Goal: Information Seeking & Learning: Learn about a topic

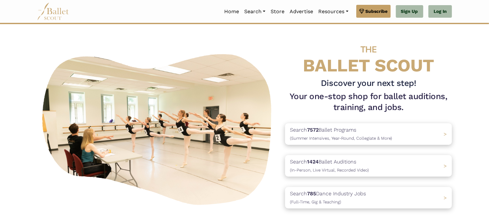
click at [448, 6] on link "Log In" at bounding box center [441, 11] width 24 height 13
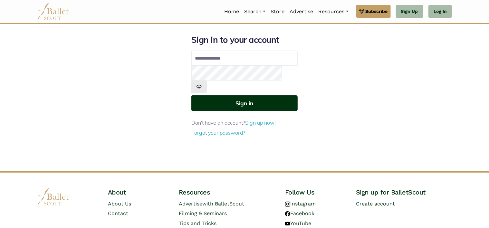
type input "**********"
click at [244, 95] on button "Sign in" at bounding box center [244, 103] width 106 height 16
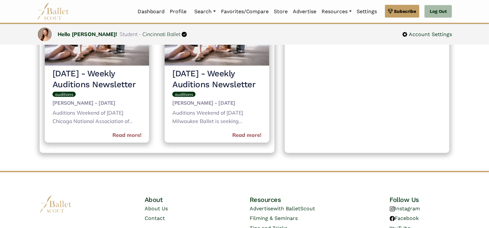
scroll to position [294, 0]
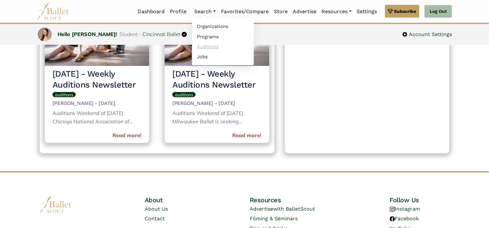
click at [212, 46] on link "Auditions" at bounding box center [223, 47] width 62 height 10
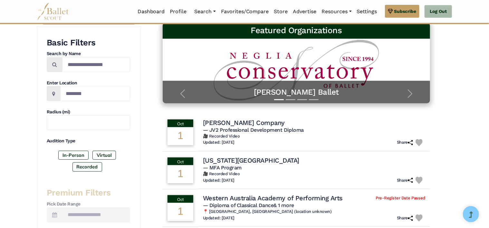
scroll to position [104, 0]
click at [92, 93] on input "Location" at bounding box center [95, 93] width 70 height 15
type input "***"
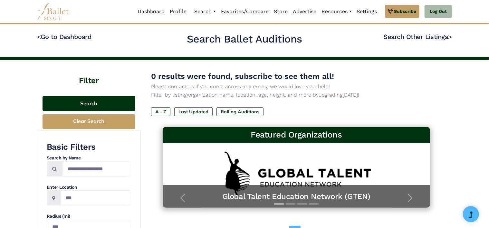
click at [83, 101] on button "Search" at bounding box center [89, 103] width 93 height 15
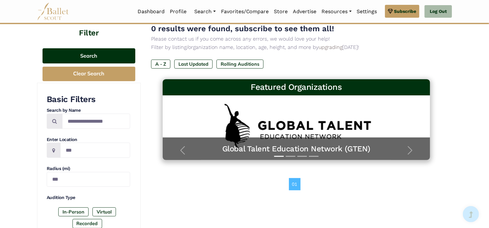
scroll to position [134, 0]
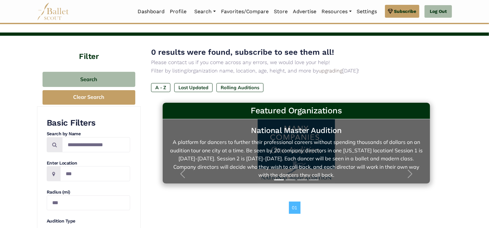
scroll to position [2, 0]
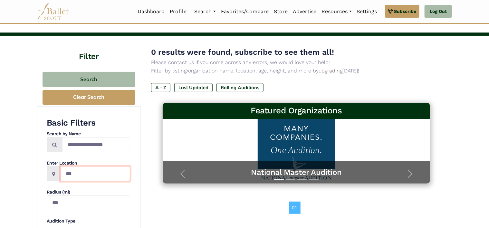
type input "**********"
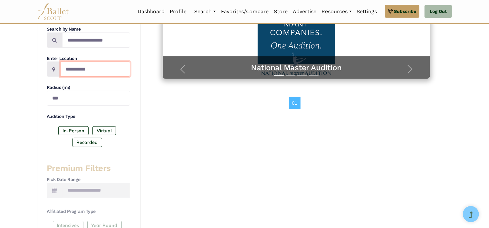
scroll to position [129, 0]
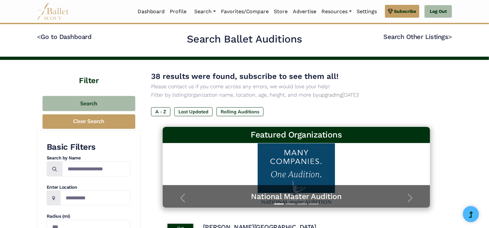
click at [68, 151] on h3 "Basic Filters" at bounding box center [88, 147] width 83 height 11
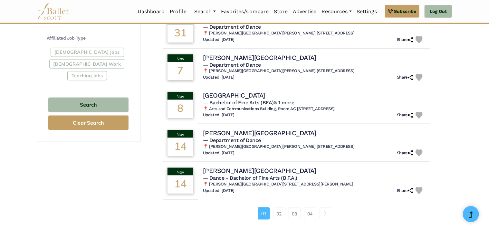
scroll to position [381, 0]
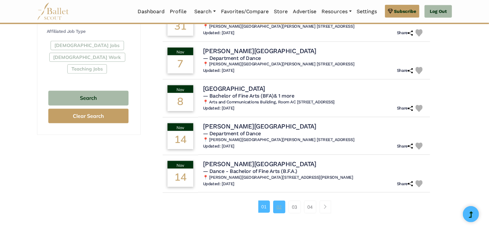
click at [280, 201] on link "02" at bounding box center [279, 207] width 12 height 13
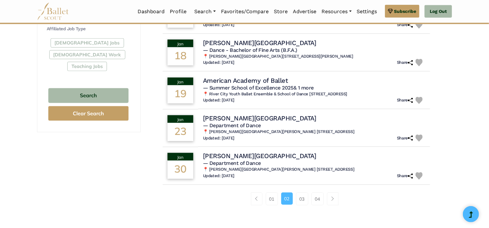
scroll to position [385, 0]
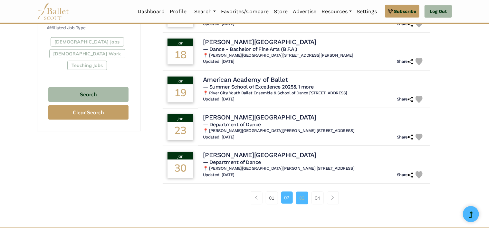
click at [304, 192] on link "03" at bounding box center [302, 198] width 12 height 13
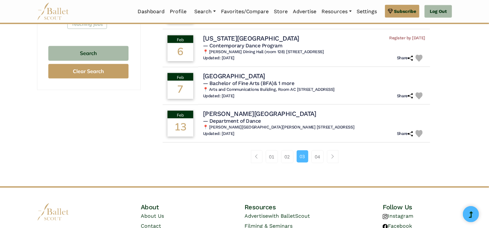
scroll to position [427, 0]
click at [314, 150] on link "04" at bounding box center [318, 156] width 12 height 13
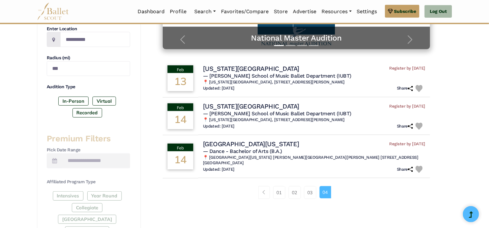
scroll to position [82, 0]
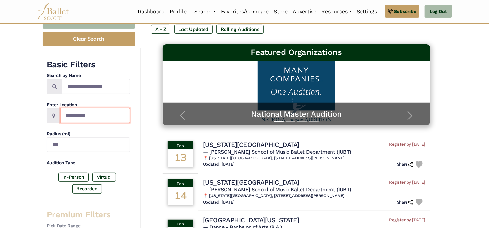
drag, startPoint x: 107, startPoint y: 111, endPoint x: 50, endPoint y: 109, distance: 56.7
click at [50, 109] on div "**********" at bounding box center [88, 115] width 83 height 15
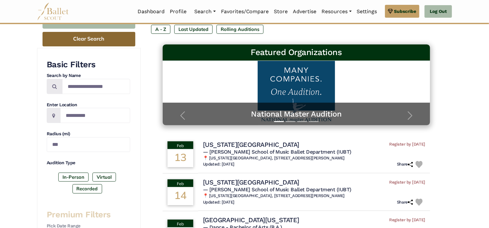
click at [84, 39] on button "Clear Search" at bounding box center [89, 39] width 93 height 14
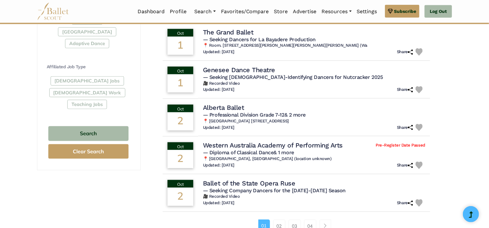
scroll to position [359, 0]
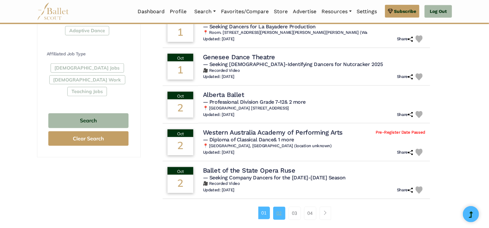
click at [280, 211] on link "02" at bounding box center [279, 213] width 12 height 13
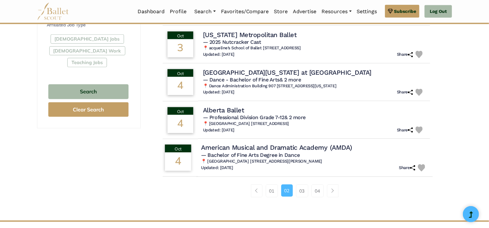
scroll to position [391, 0]
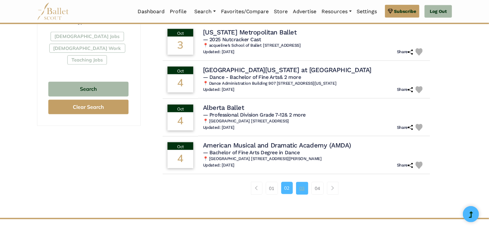
click at [302, 187] on link "03" at bounding box center [302, 188] width 12 height 13
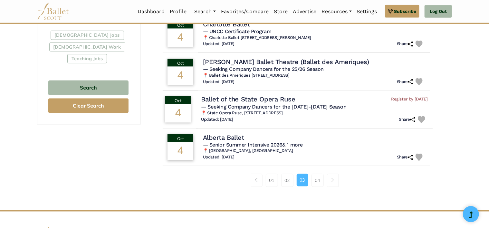
scroll to position [392, 0]
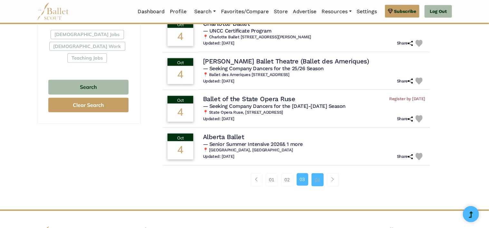
click at [322, 177] on link "04" at bounding box center [318, 179] width 12 height 13
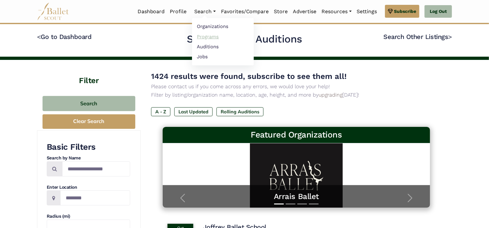
click at [210, 35] on link "Programs" at bounding box center [223, 37] width 62 height 10
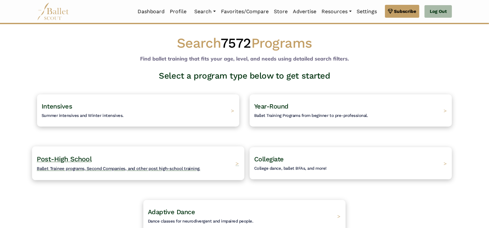
click at [178, 177] on div "Post-High School Ballet Trainee programs, Second Companies, and other post high…" at bounding box center [138, 163] width 212 height 34
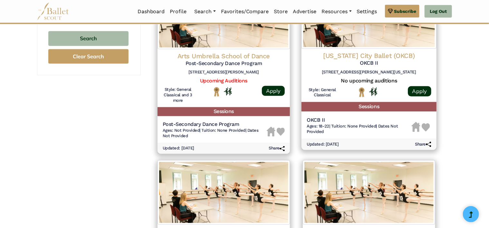
scroll to position [505, 0]
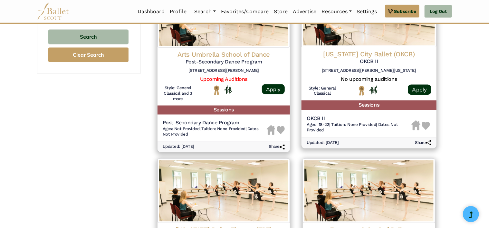
click at [352, 57] on h4 "Oklahoma City Ballet (OKCB)" at bounding box center [369, 54] width 125 height 9
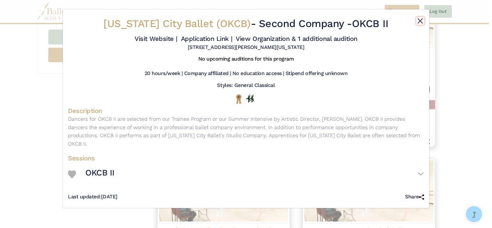
click at [423, 24] on button "Close" at bounding box center [421, 21] width 8 height 8
